Goal: Information Seeking & Learning: Compare options

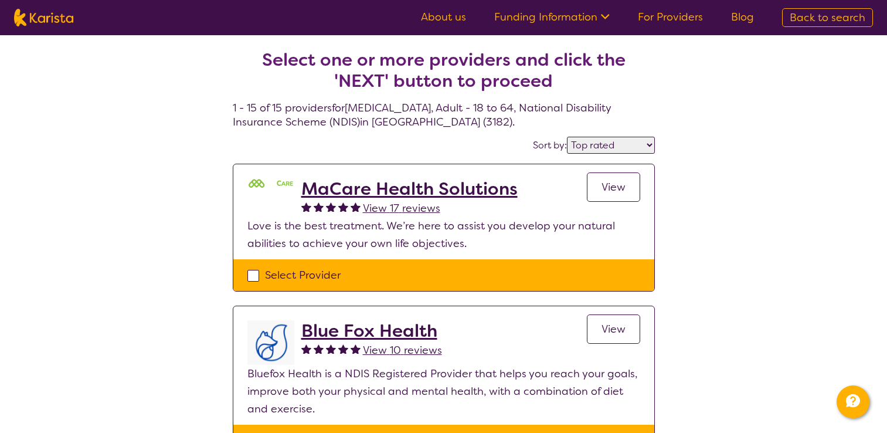
select select "by_score"
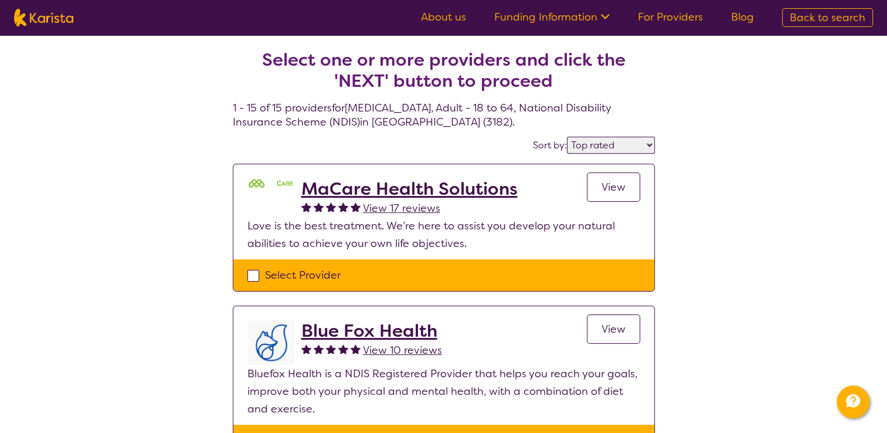
click at [399, 327] on h2 "Blue Fox Health" at bounding box center [371, 330] width 141 height 21
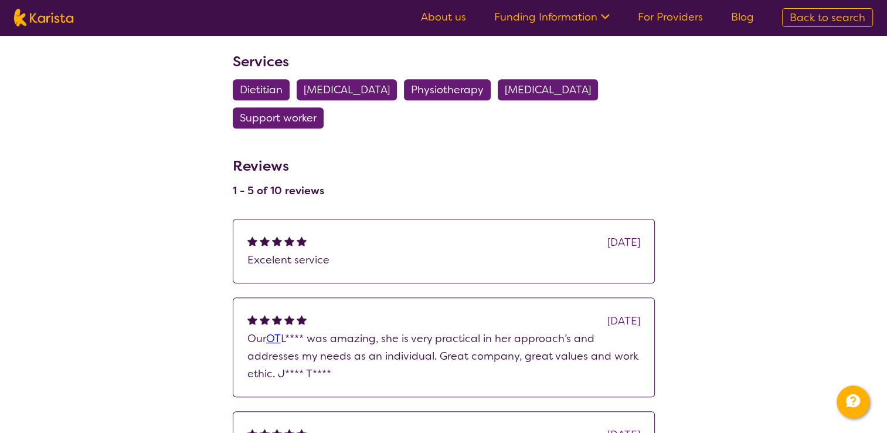
scroll to position [531, 0]
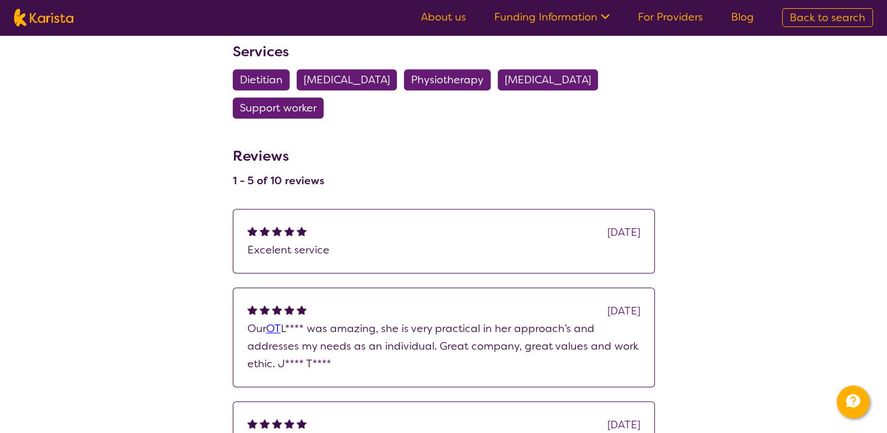
select select "by_score"
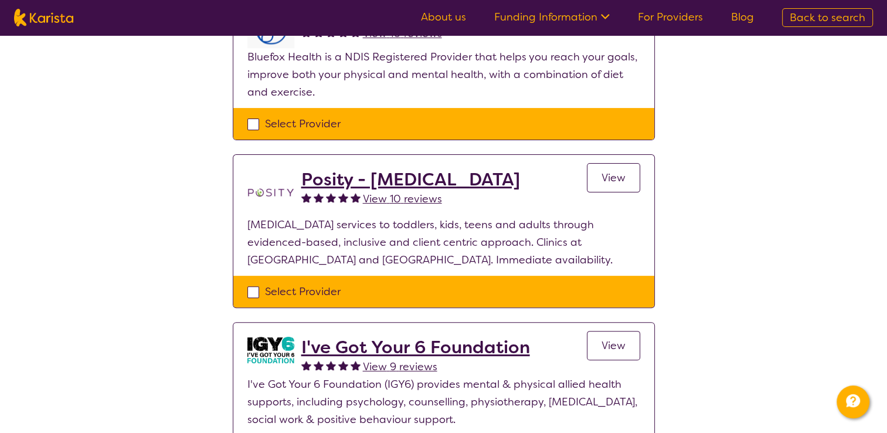
scroll to position [321, 0]
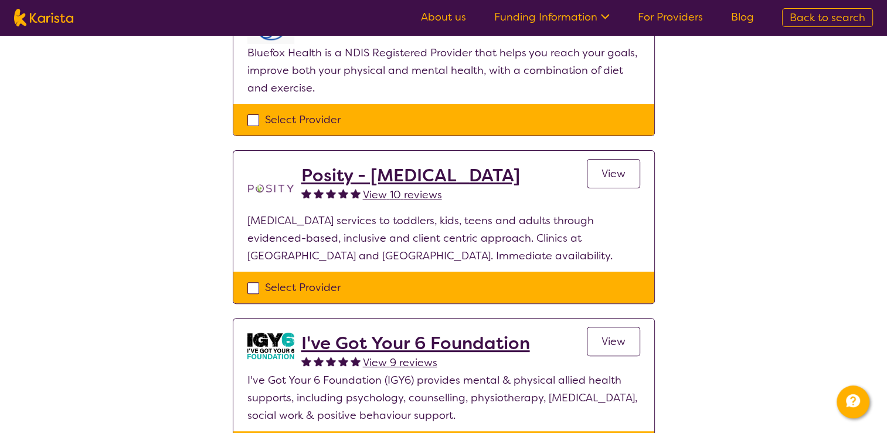
click at [474, 178] on h2 "Posity - [MEDICAL_DATA]" at bounding box center [410, 175] width 219 height 21
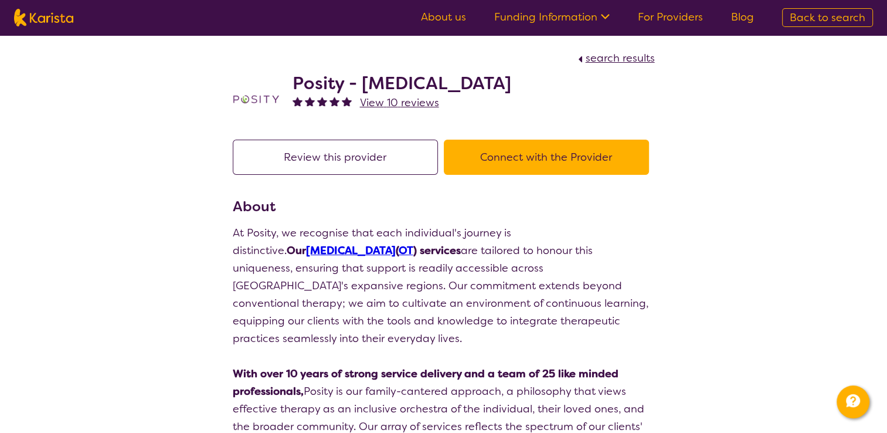
scroll to position [240, 0]
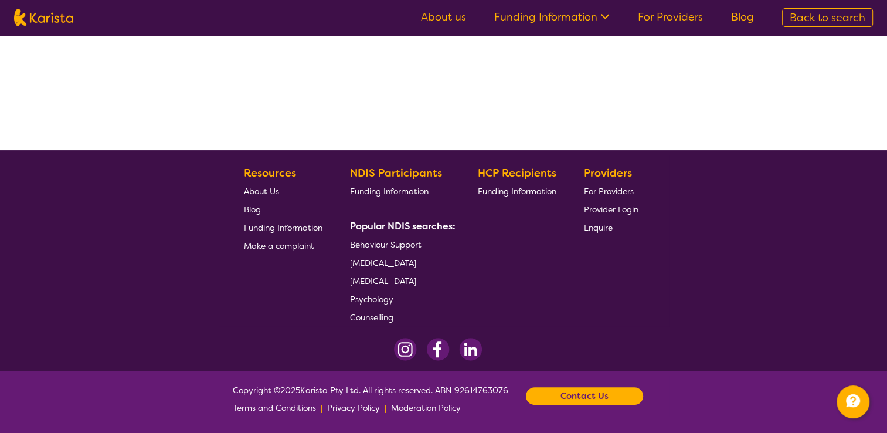
select select "by_score"
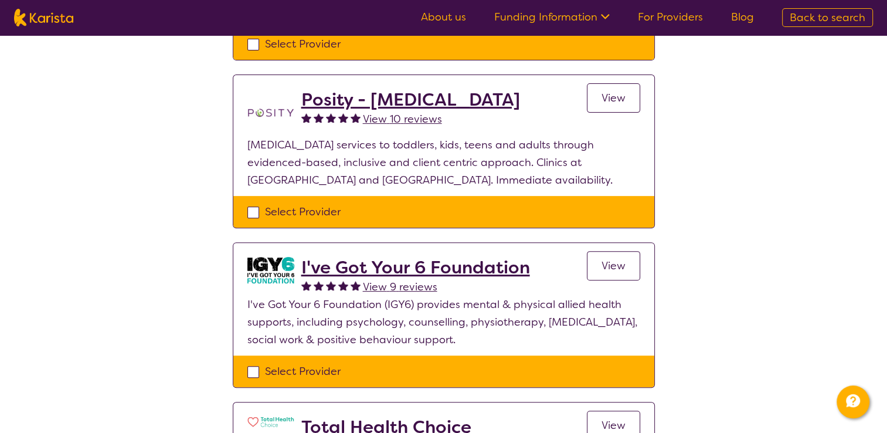
scroll to position [404, 0]
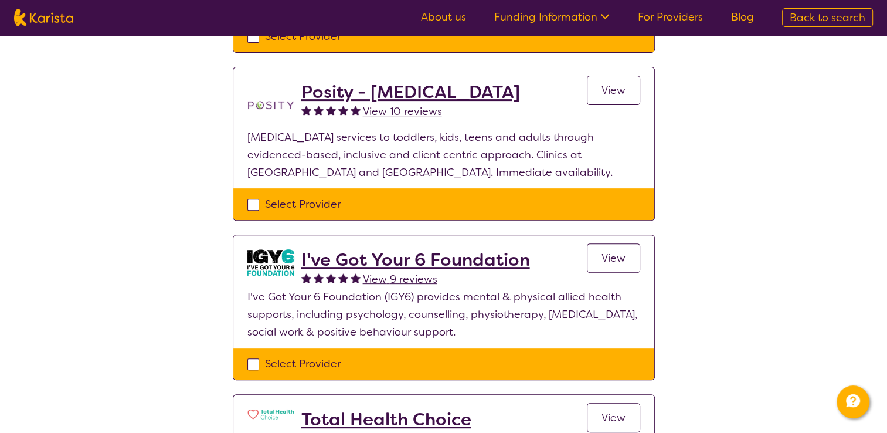
click at [465, 264] on h2 "I've Got Your 6 Foundation" at bounding box center [415, 259] width 229 height 21
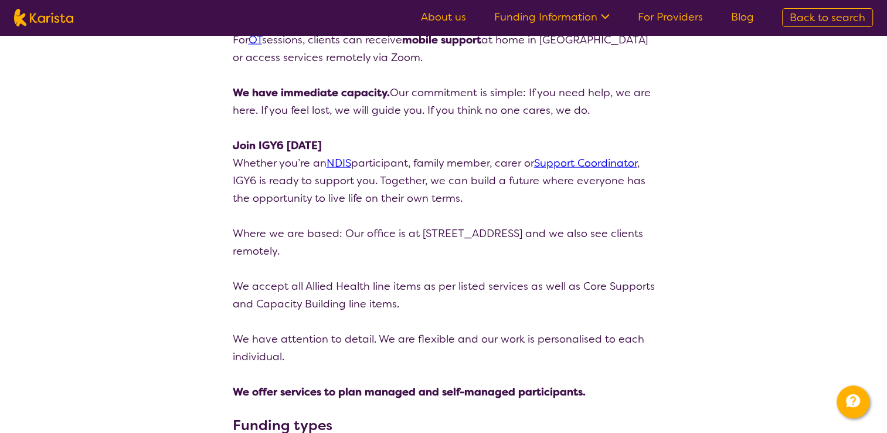
scroll to position [2547, 0]
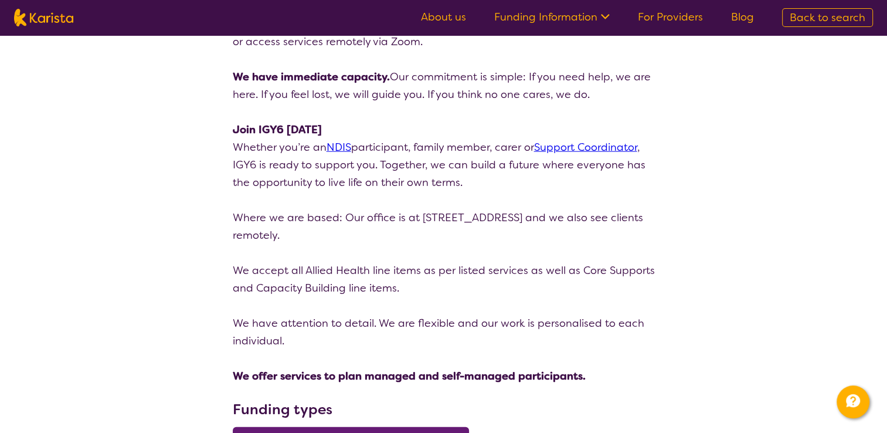
select select "by_score"
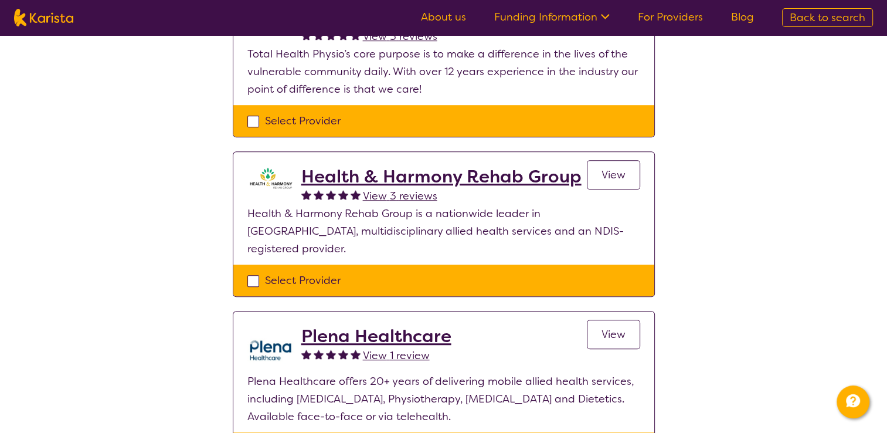
scroll to position [811, 0]
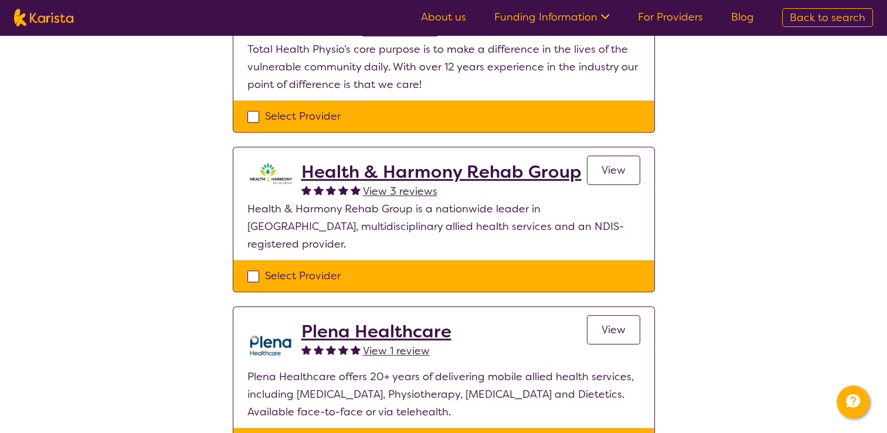
click at [471, 174] on h2 "Health & Harmony Rehab Group" at bounding box center [441, 171] width 280 height 21
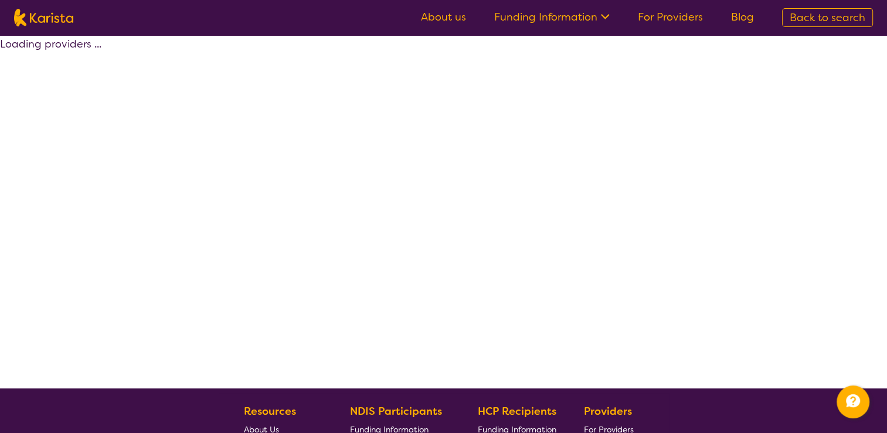
scroll to position [240, 0]
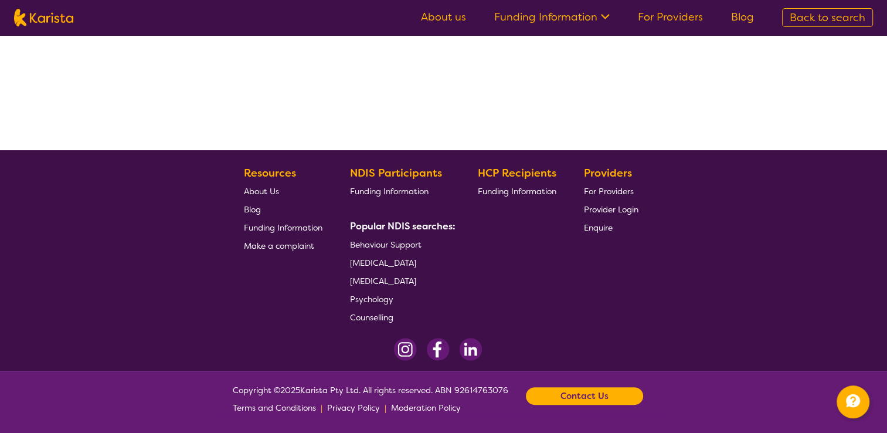
select select "by_score"
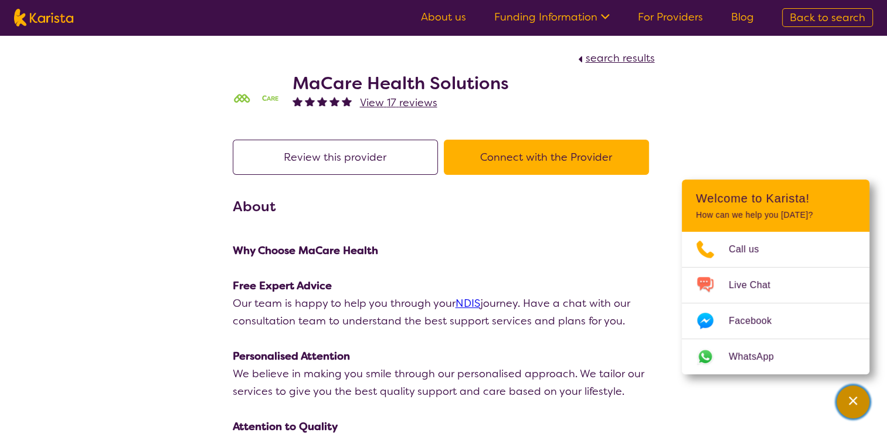
click at [852, 408] on div "Channel Menu" at bounding box center [852, 402] width 23 height 26
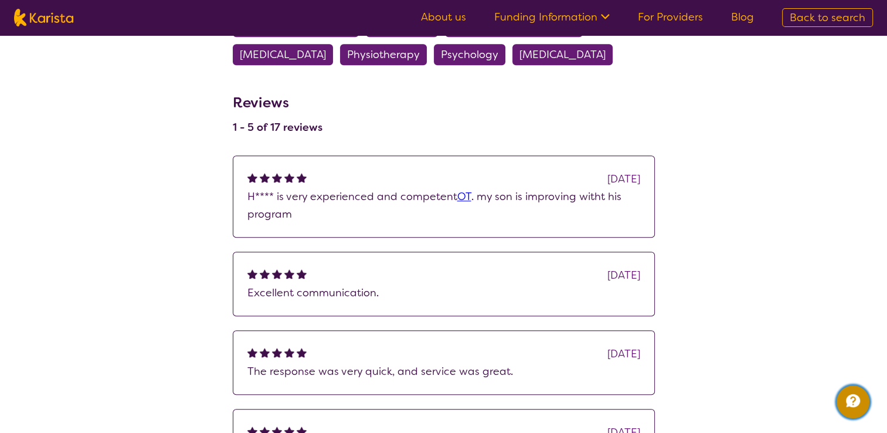
scroll to position [7, 0]
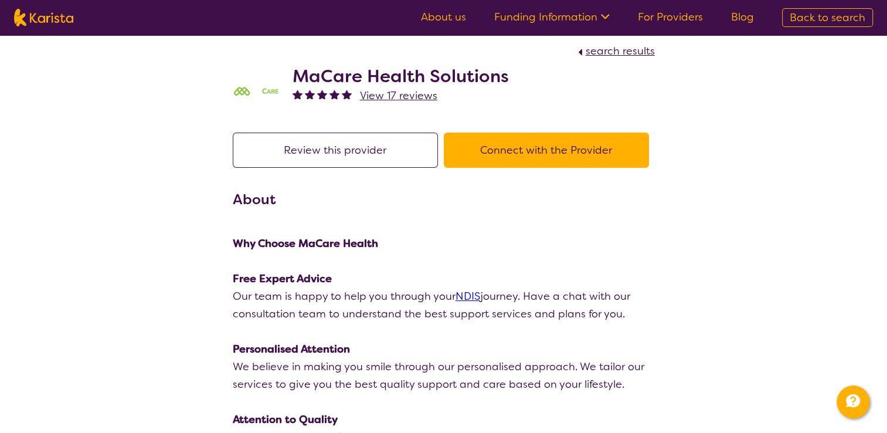
click at [504, 161] on button "Connect with the Provider" at bounding box center [546, 149] width 205 height 35
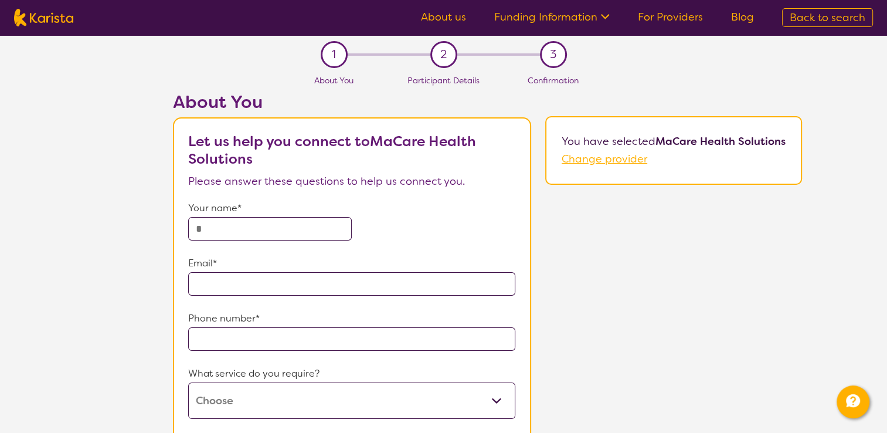
scroll to position [7, 0]
